Goal: Transaction & Acquisition: Download file/media

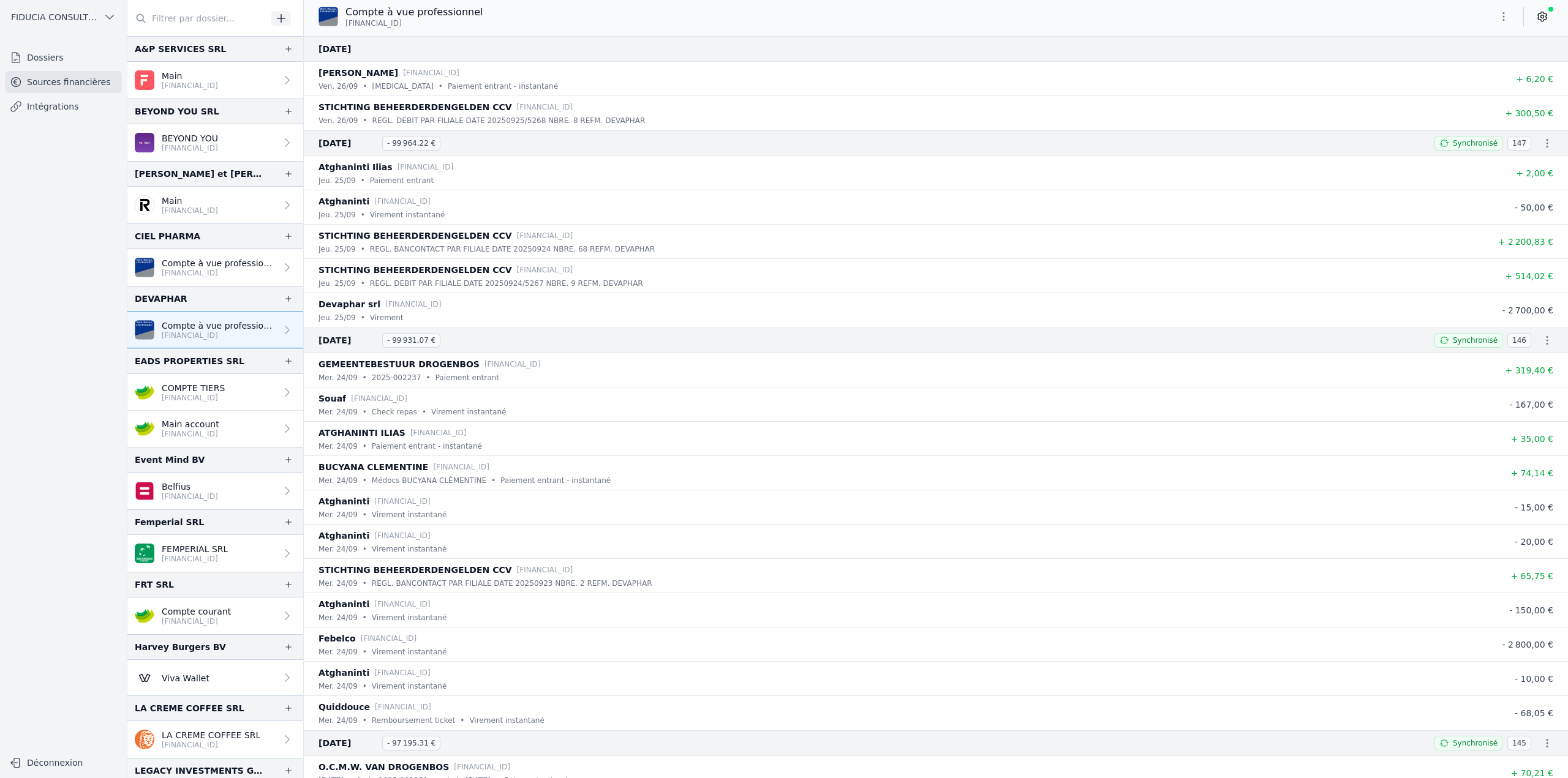
click at [76, 15] on span "FIDUCIA CONSULTING SRL" at bounding box center [54, 17] width 87 height 12
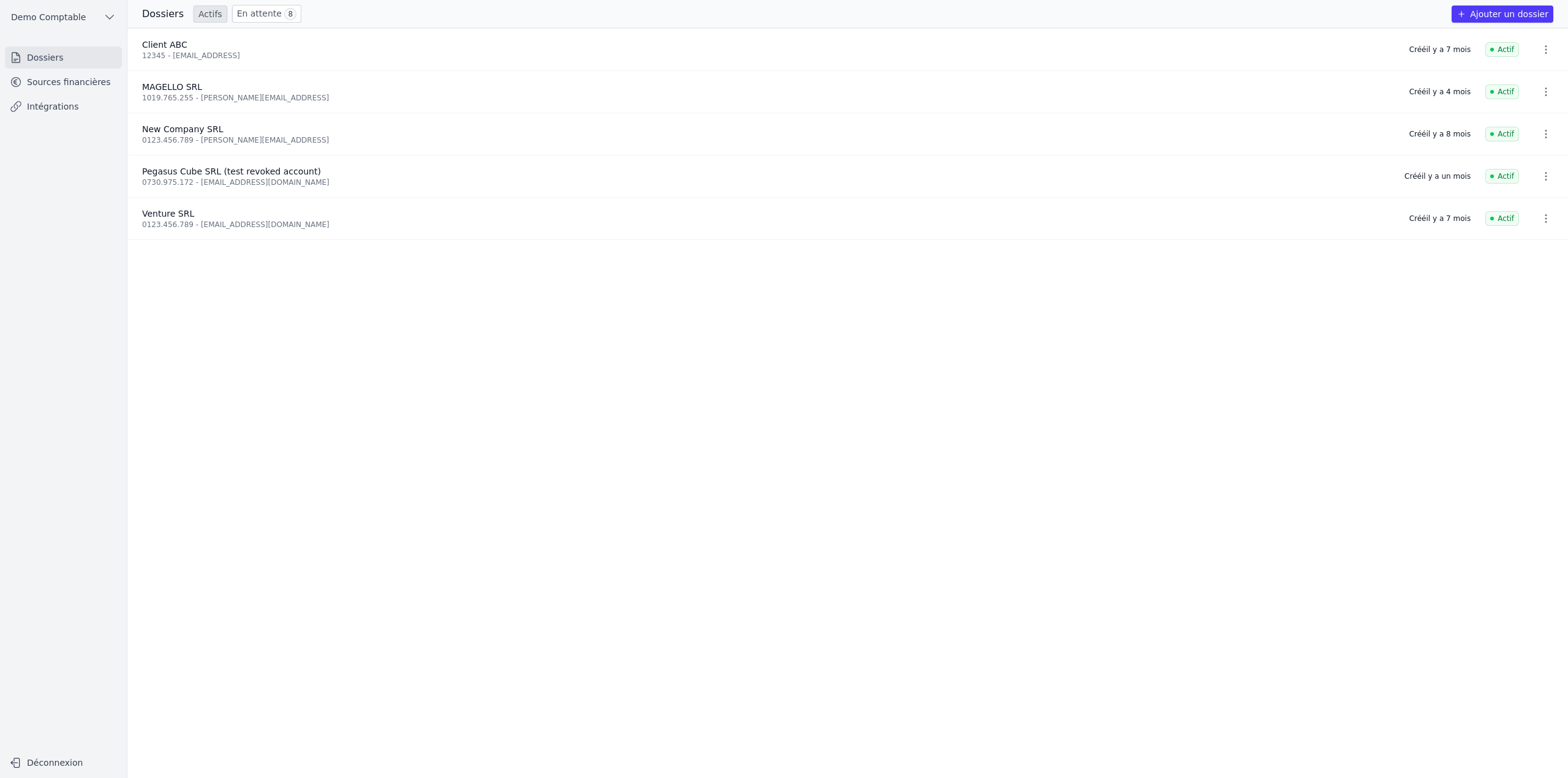
click at [90, 74] on link "Sources financières" at bounding box center [63, 82] width 117 height 22
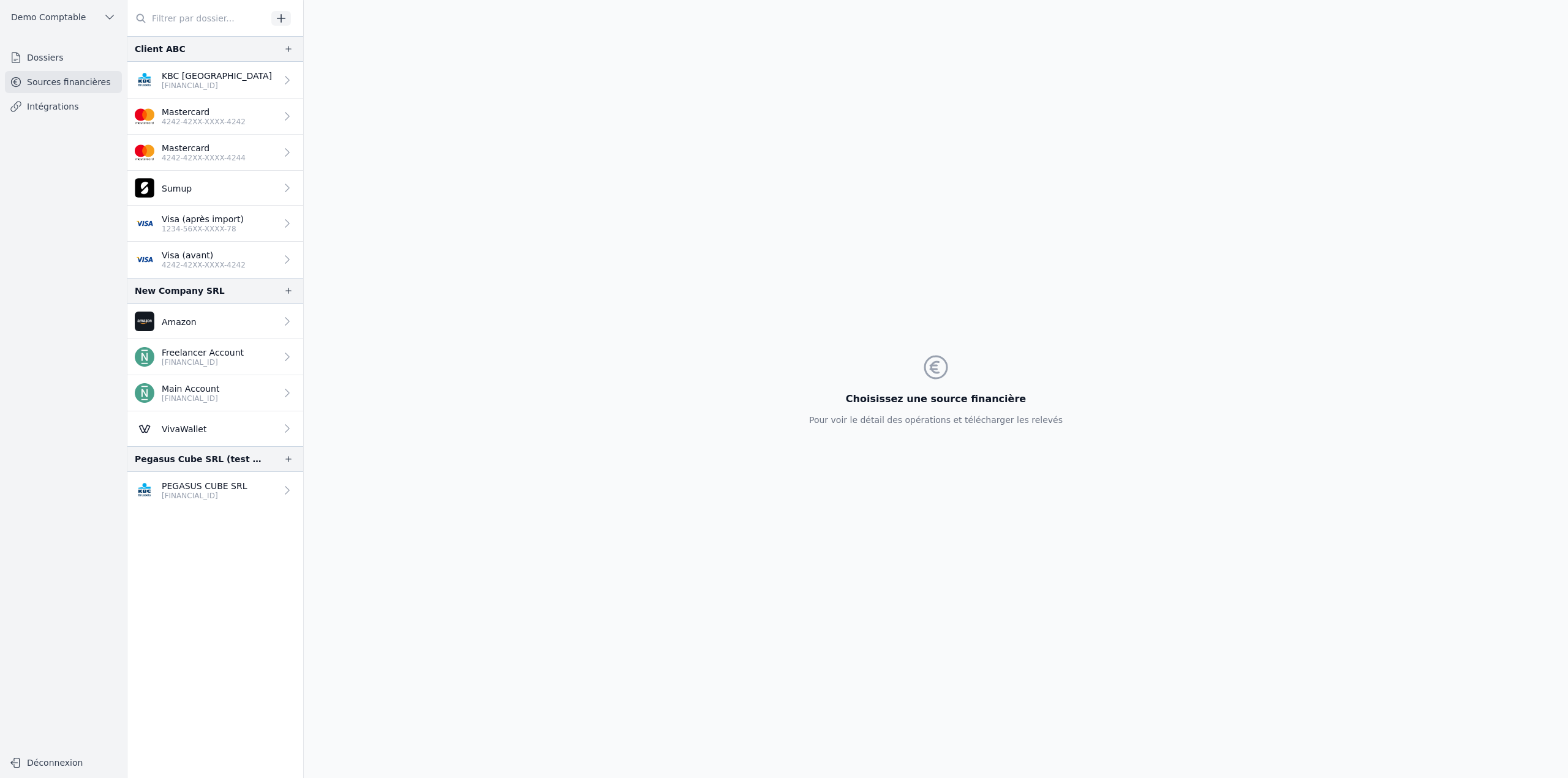
click at [220, 491] on p "[FINANCIAL_ID]" at bounding box center [204, 495] width 86 height 10
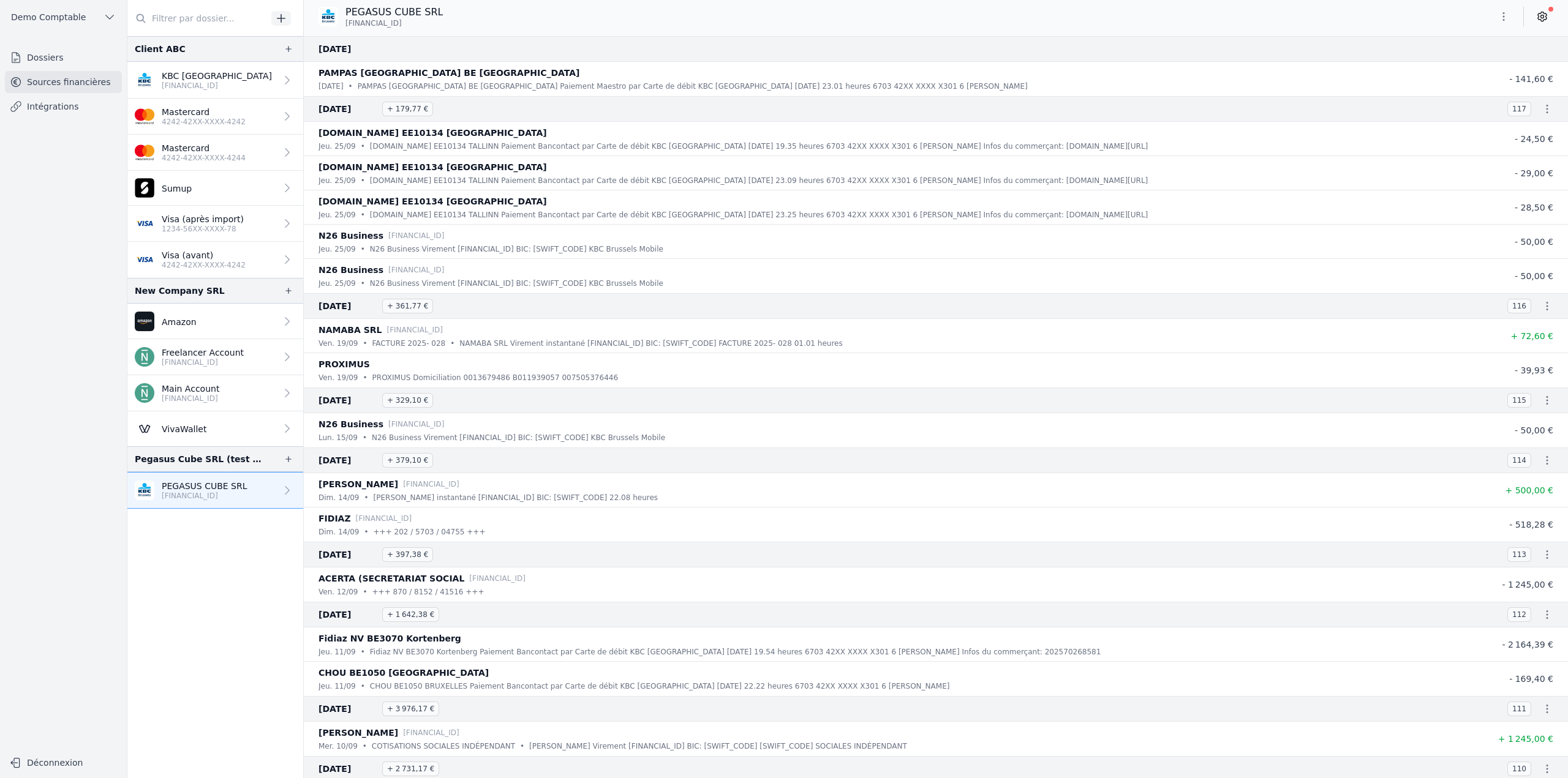
click at [1544, 308] on icon "button" at bounding box center [1547, 306] width 12 height 12
click at [1526, 330] on link "Télécharger le CODA" at bounding box center [1507, 327] width 108 height 23
click at [1543, 300] on icon "button" at bounding box center [1547, 306] width 12 height 12
click at [1506, 352] on link "Télécharger le PDF" at bounding box center [1507, 349] width 108 height 22
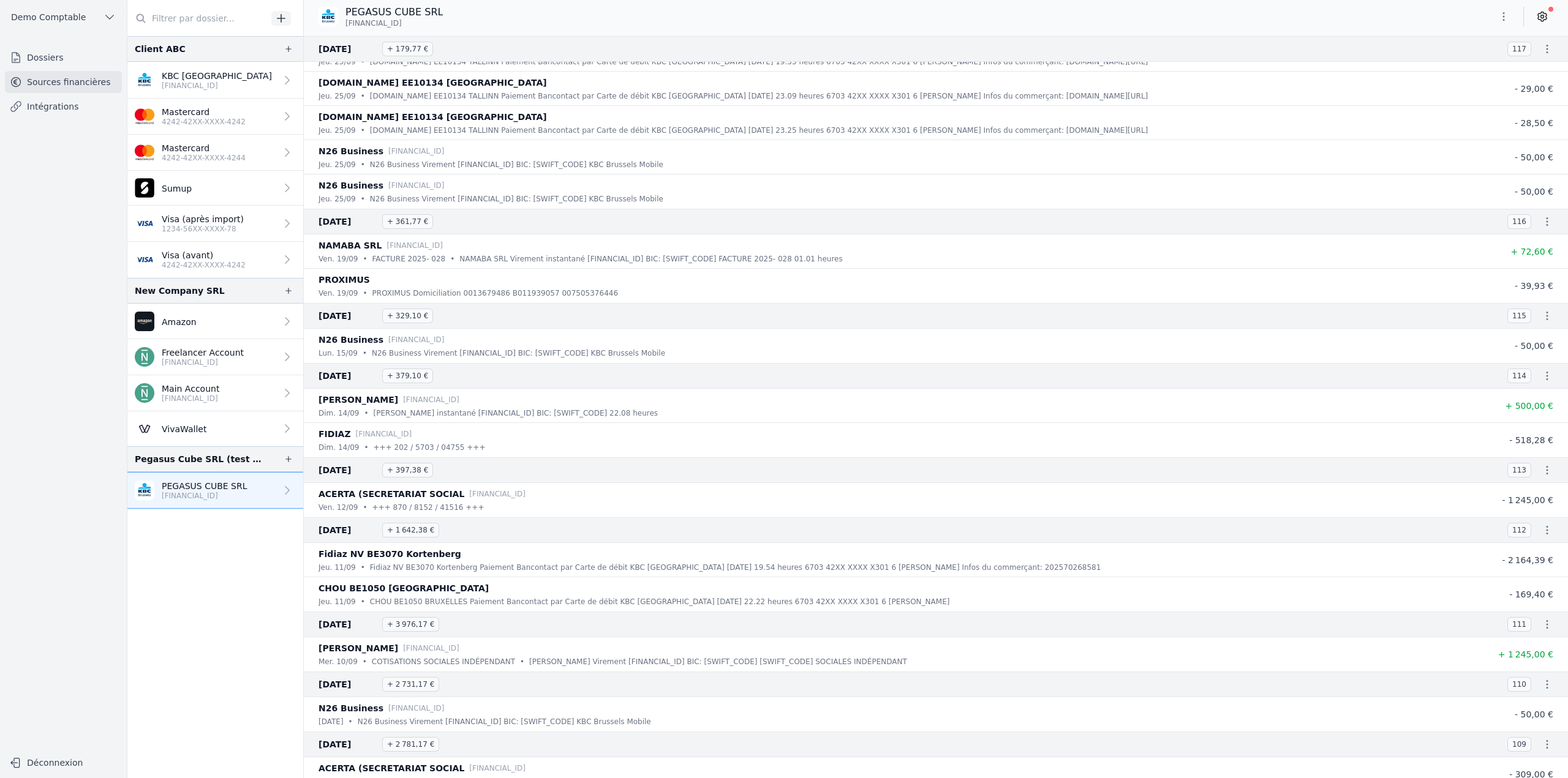
click at [1541, 224] on icon "button" at bounding box center [1547, 222] width 12 height 12
click at [1492, 264] on link "Télécharger le PDF" at bounding box center [1507, 265] width 108 height 22
